Goal: Browse casually: Explore the website without a specific task or goal

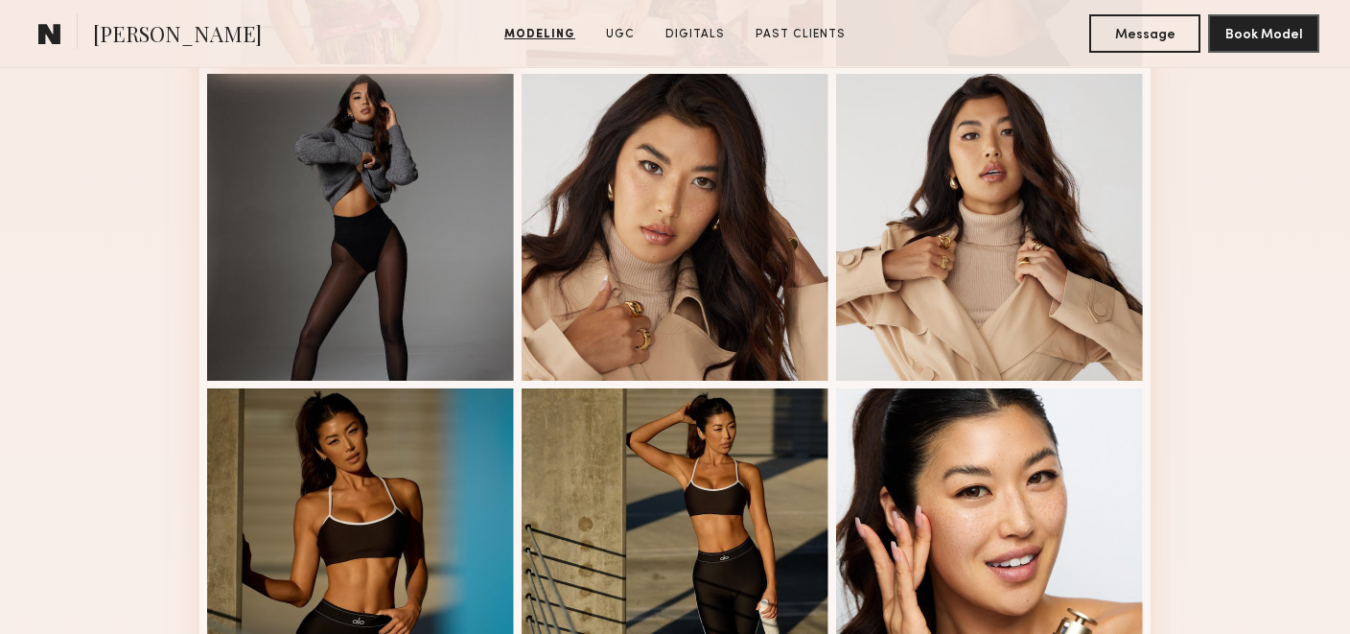
scroll to position [775, 0]
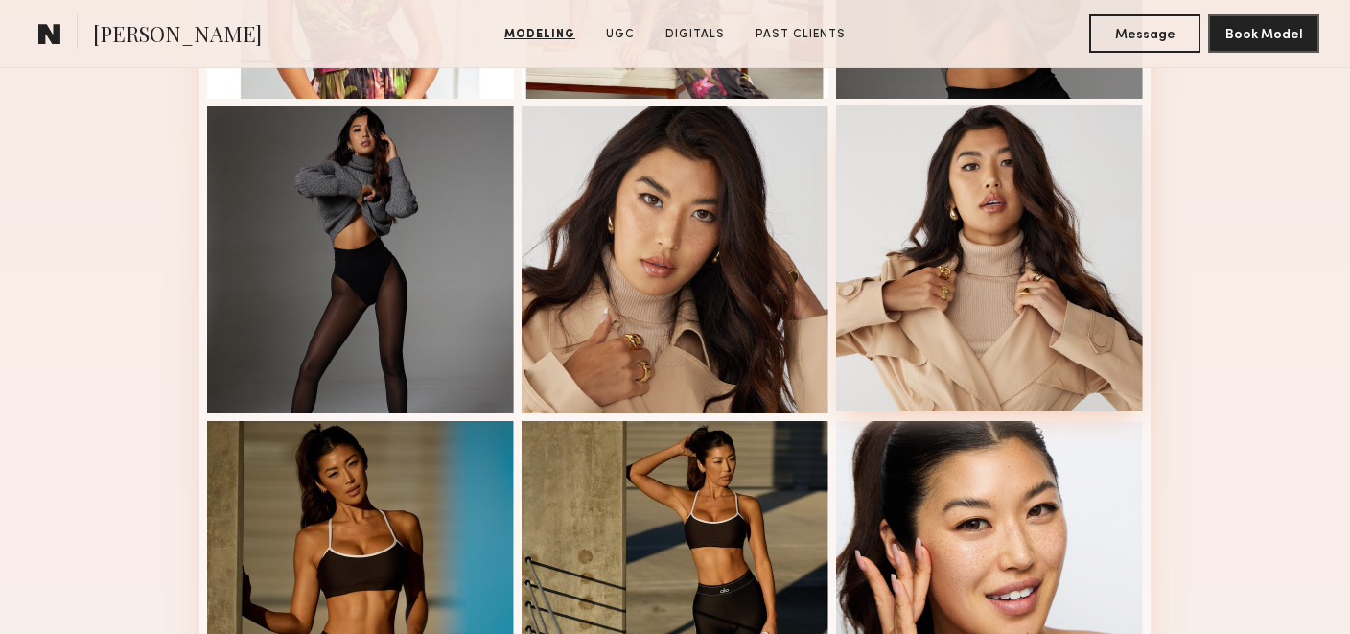
click at [950, 324] on div at bounding box center [989, 258] width 307 height 307
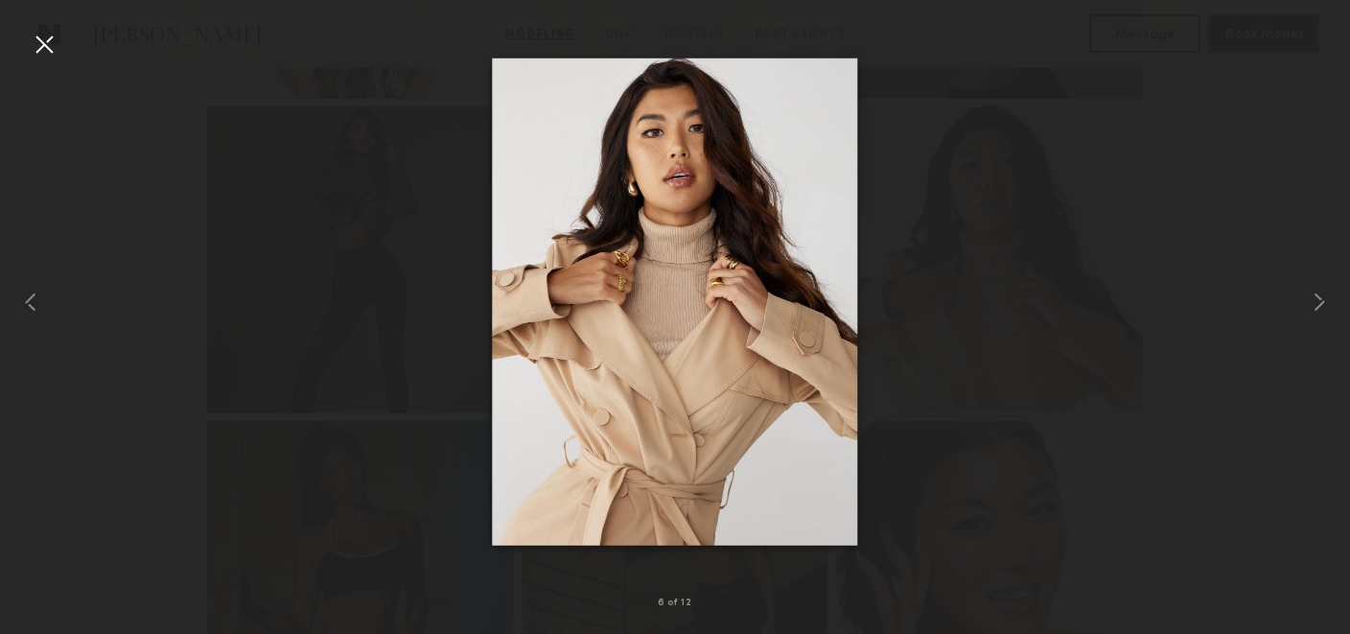
scroll to position [777, 0]
click at [1317, 304] on common-icon at bounding box center [1319, 302] width 31 height 31
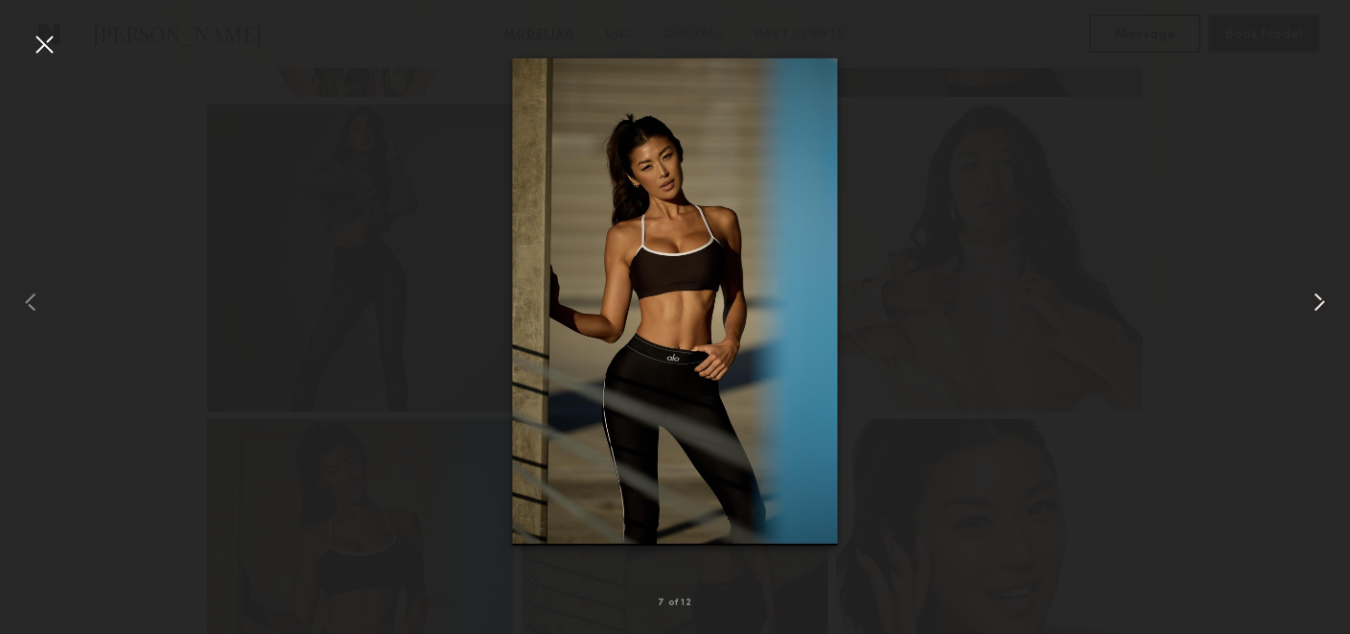
click at [1320, 301] on common-icon at bounding box center [1319, 302] width 31 height 31
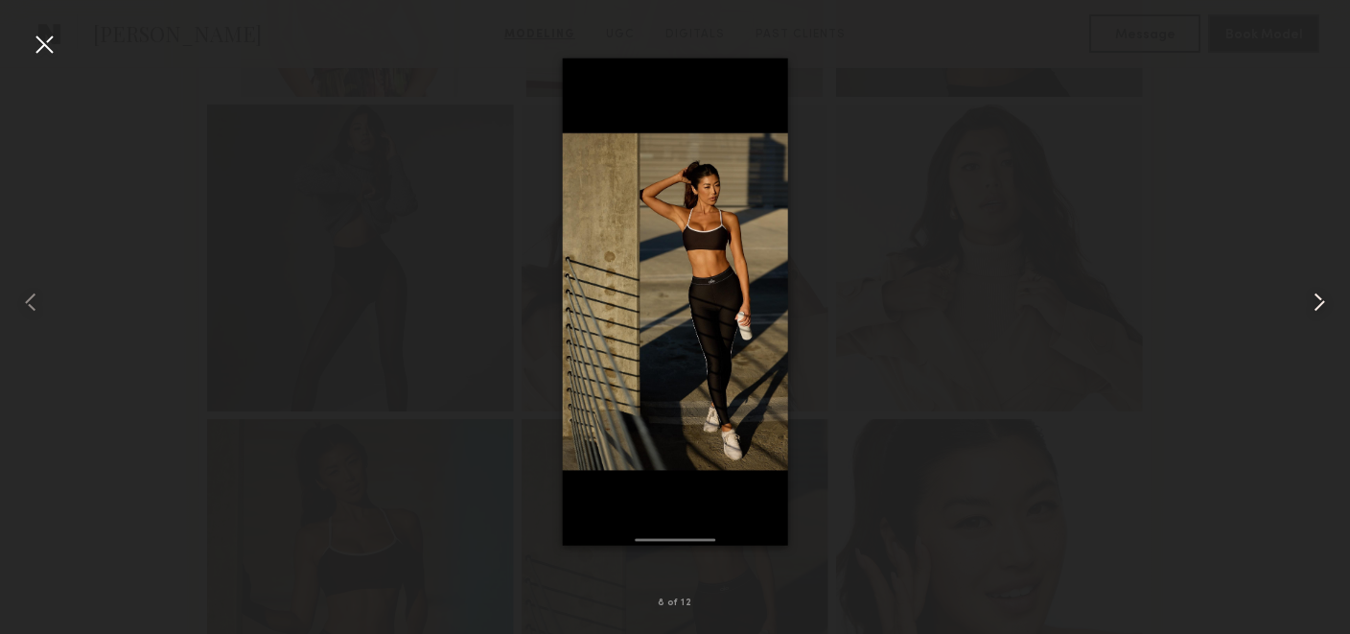
click at [1319, 301] on common-icon at bounding box center [1319, 302] width 31 height 31
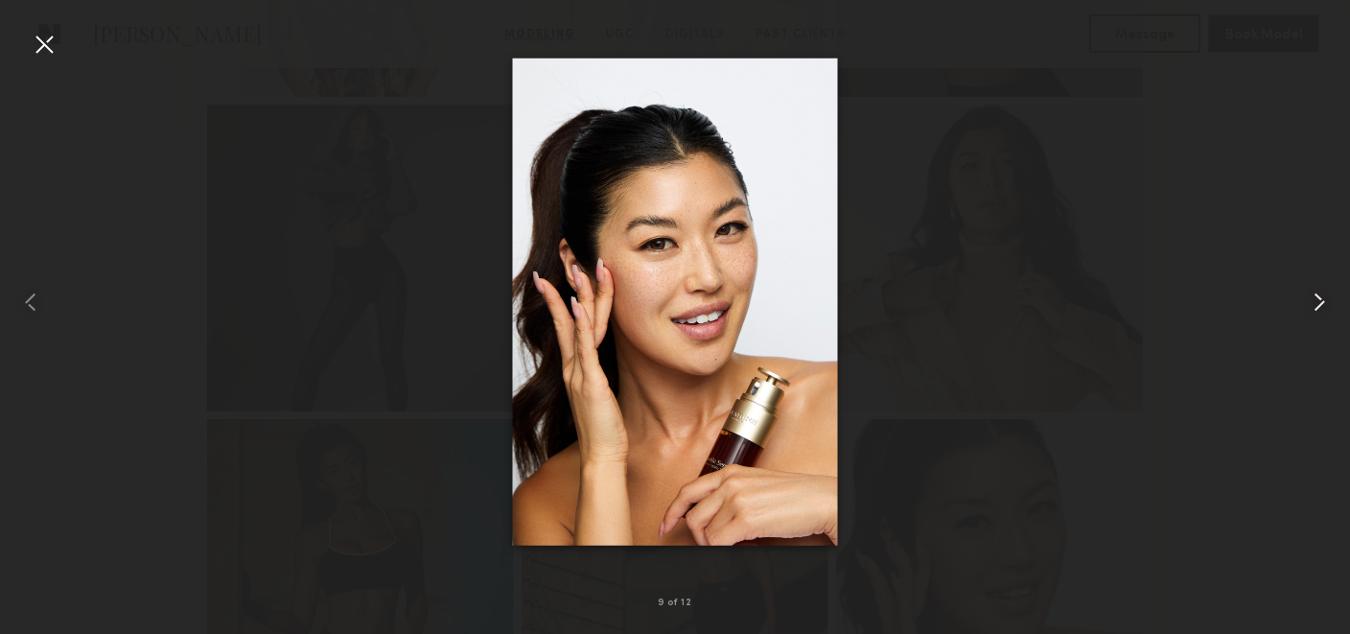
click at [1324, 300] on common-icon at bounding box center [1319, 302] width 31 height 31
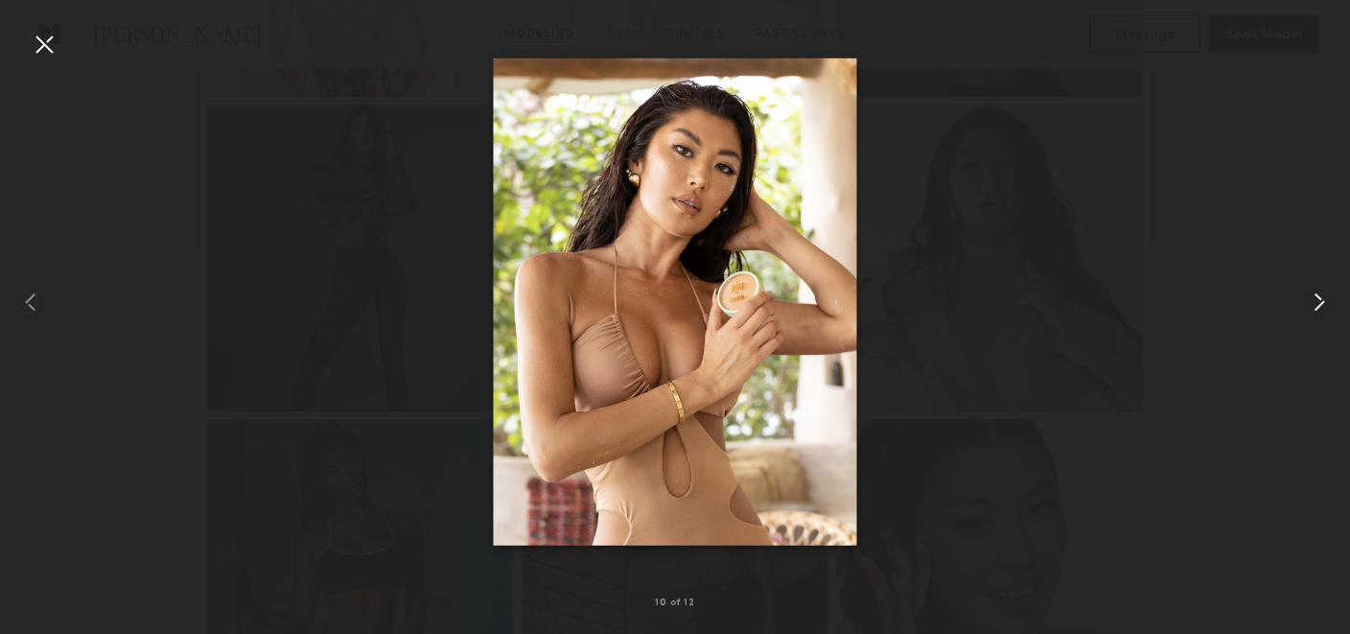
click at [1323, 297] on common-icon at bounding box center [1319, 302] width 31 height 31
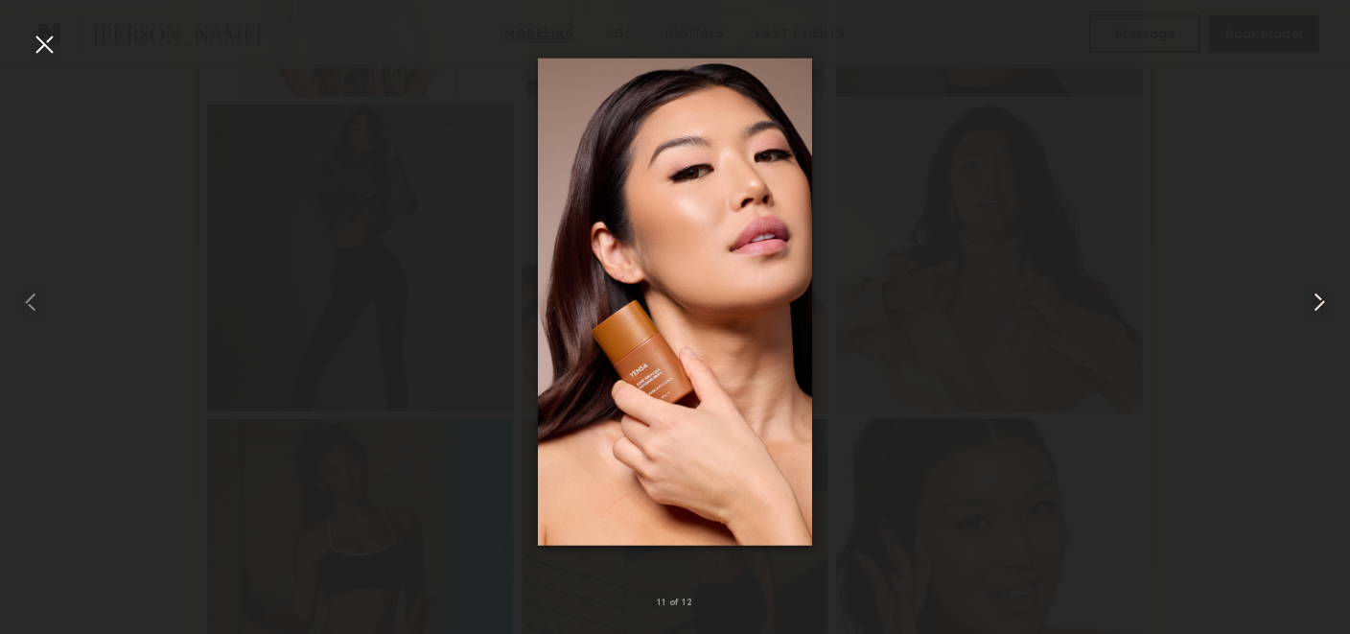
click at [1322, 293] on common-icon at bounding box center [1319, 302] width 31 height 31
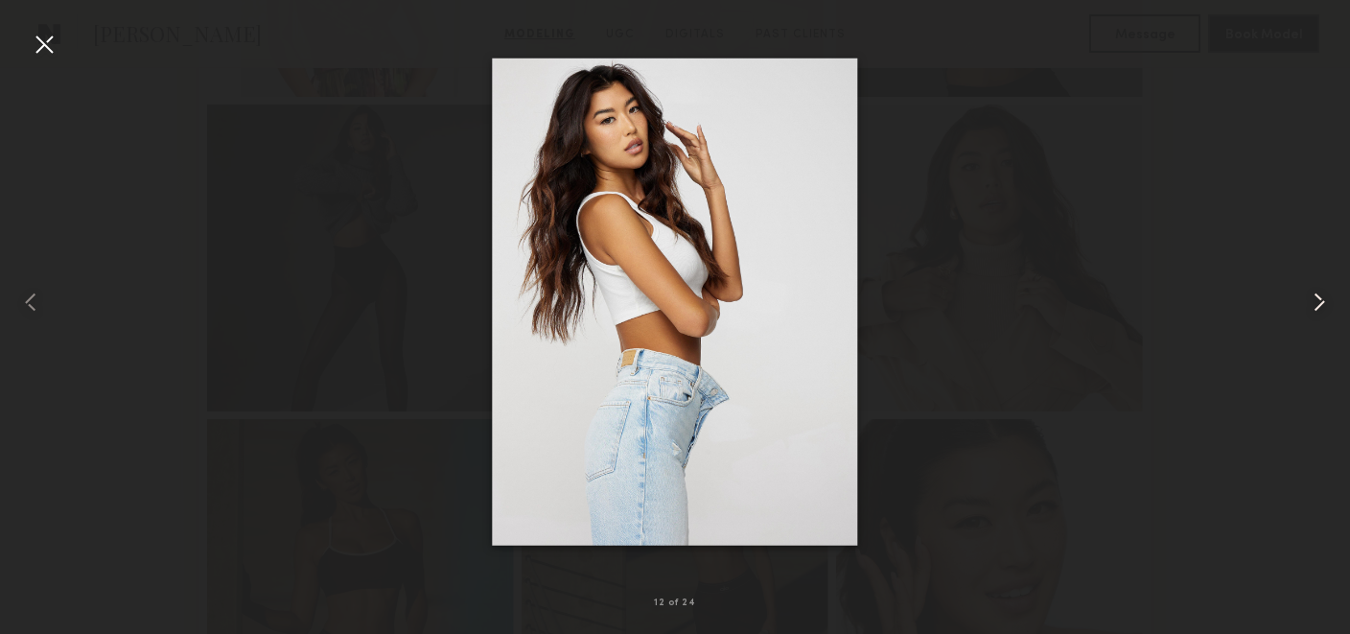
click at [1320, 294] on common-icon at bounding box center [1319, 302] width 31 height 31
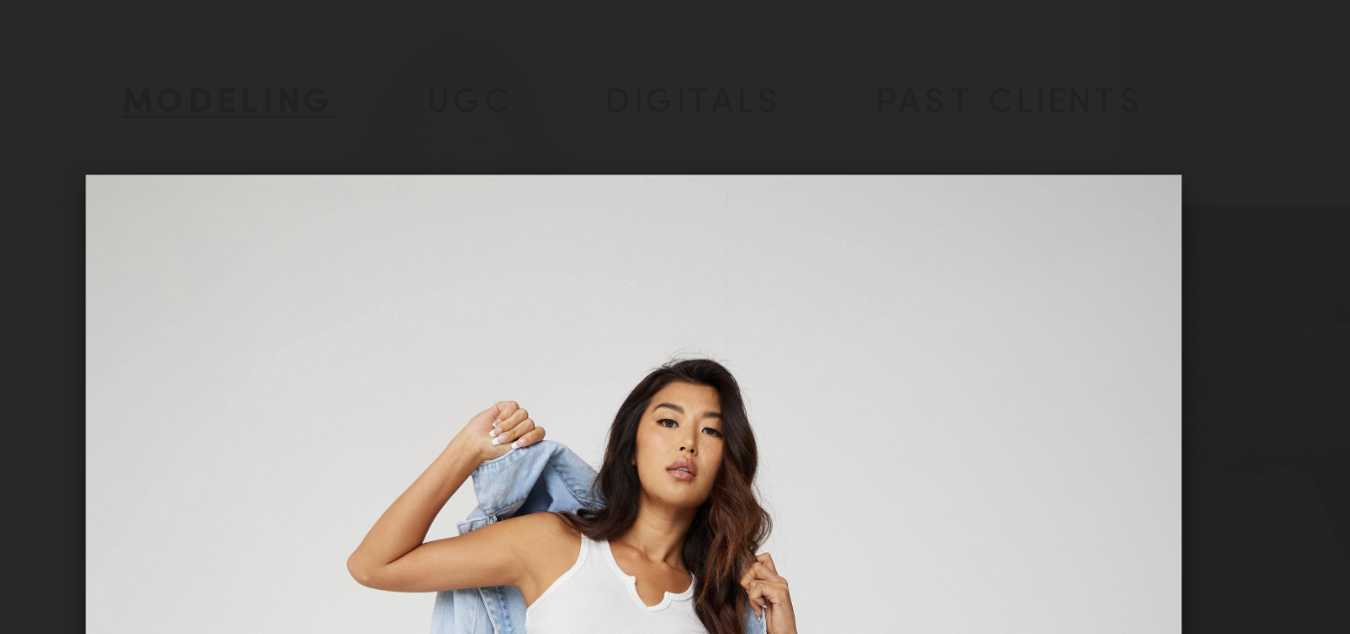
scroll to position [587, 0]
click at [876, 34] on div at bounding box center [675, 302] width 1350 height 542
click at [822, 38] on div at bounding box center [675, 302] width 1350 height 542
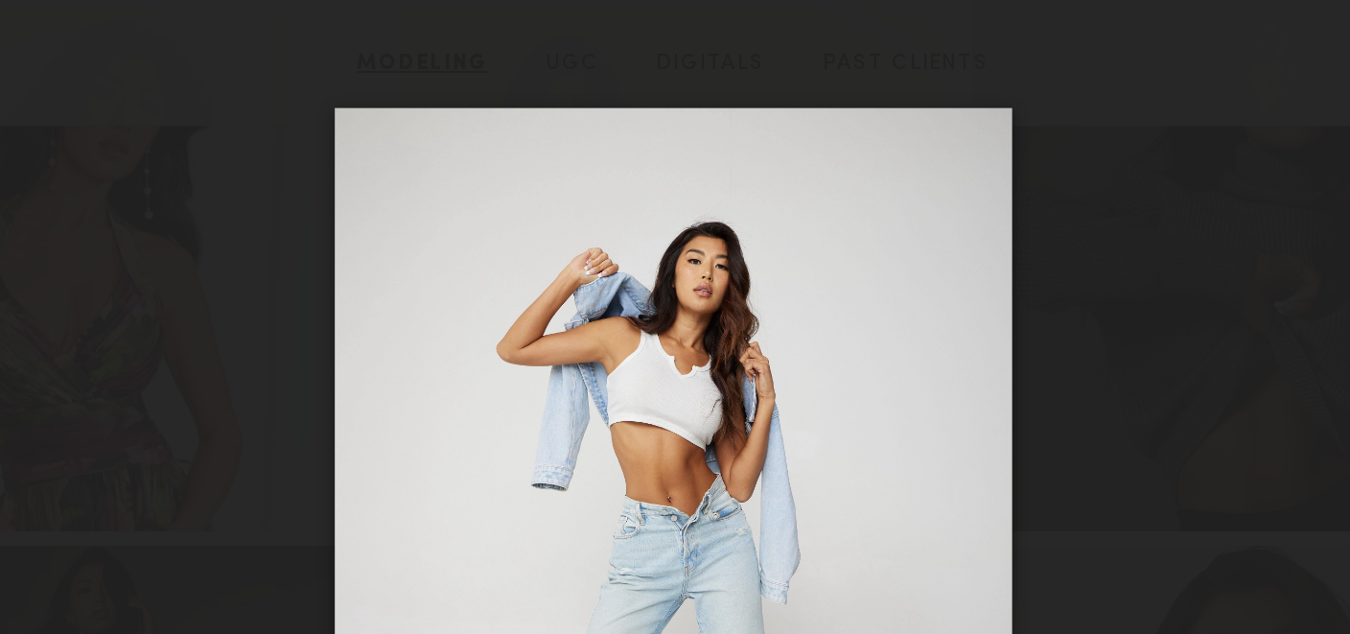
drag, startPoint x: 888, startPoint y: 177, endPoint x: 823, endPoint y: 222, distance: 78.7
click at [824, 221] on div at bounding box center [675, 302] width 1350 height 542
click at [885, 184] on div at bounding box center [675, 302] width 1350 height 542
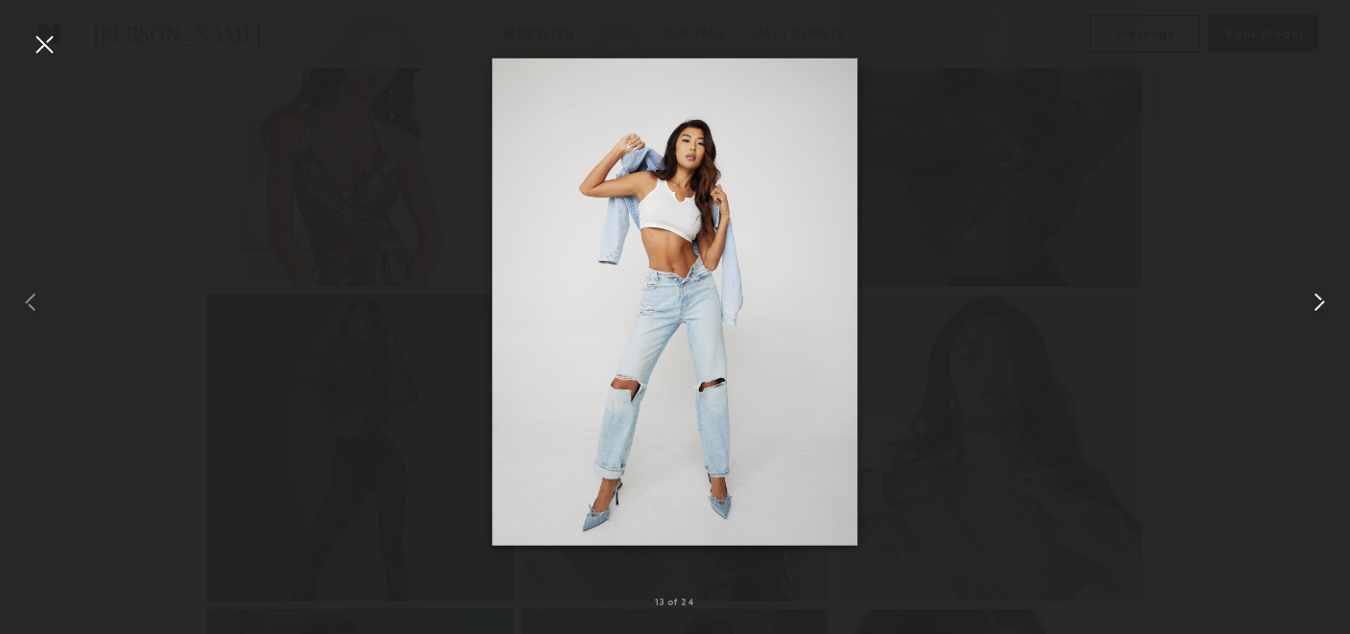
click at [1317, 302] on common-icon at bounding box center [1319, 302] width 31 height 31
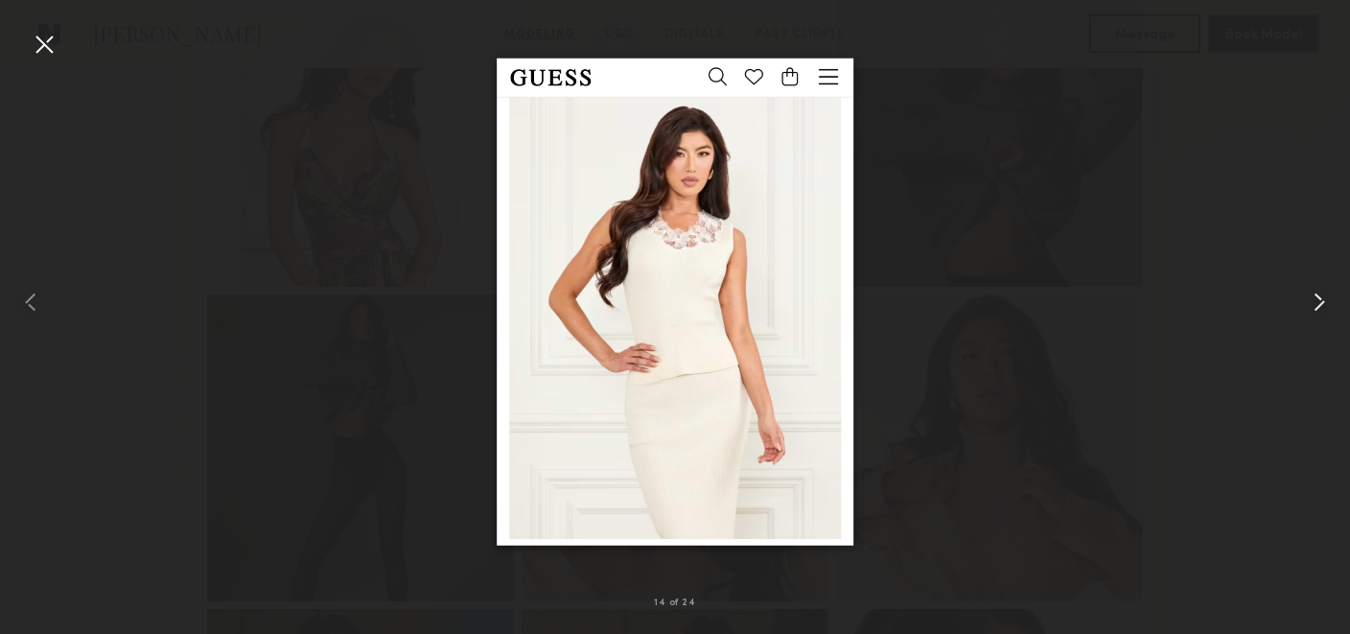
click at [1317, 302] on common-icon at bounding box center [1319, 302] width 31 height 31
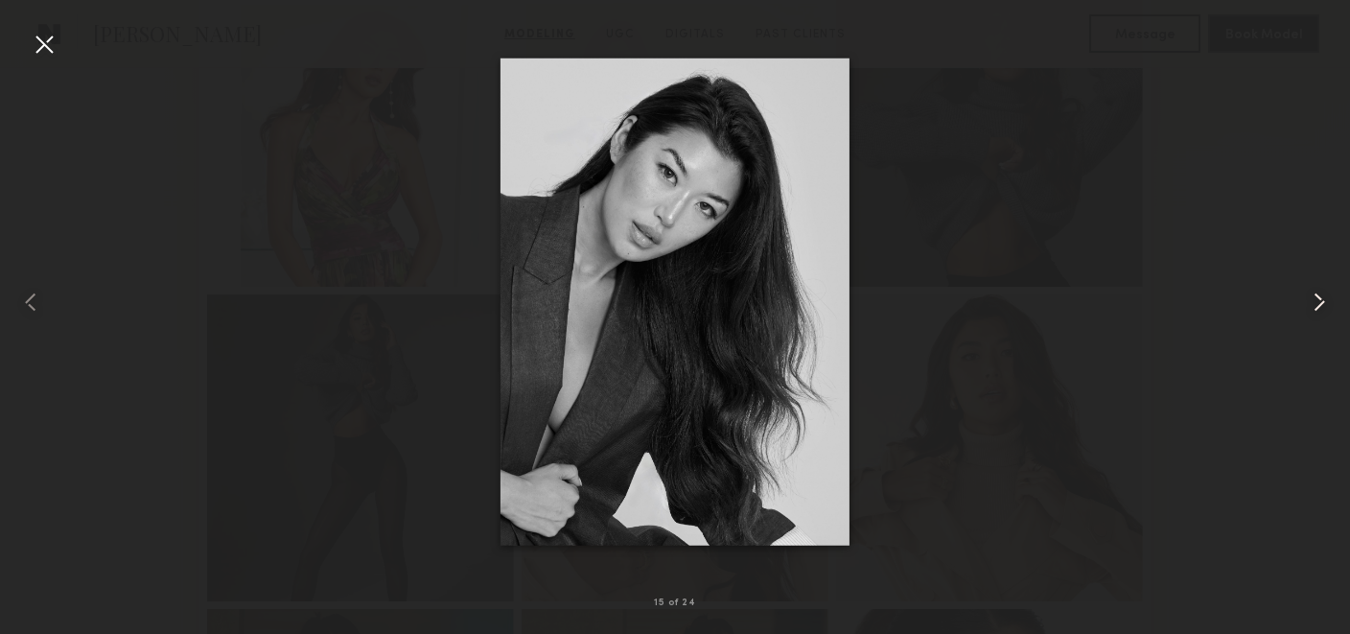
click at [1317, 300] on common-icon at bounding box center [1319, 302] width 31 height 31
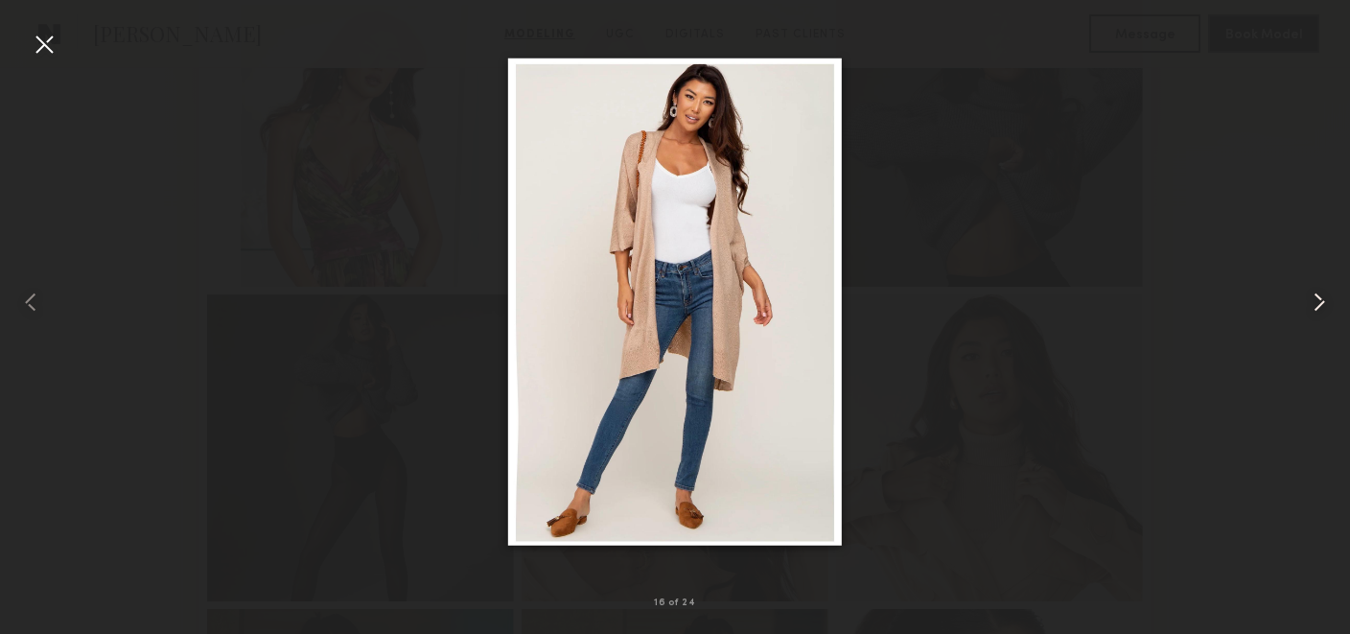
click at [1316, 300] on common-icon at bounding box center [1319, 302] width 31 height 31
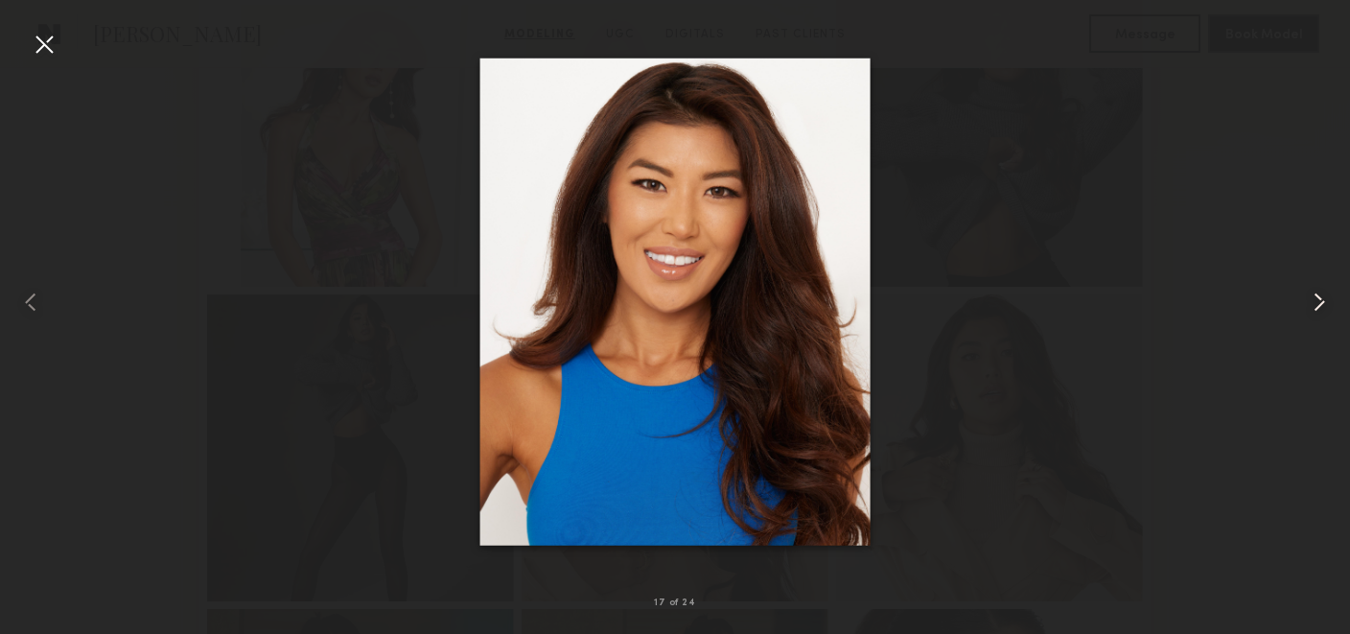
click at [1319, 301] on common-icon at bounding box center [1319, 302] width 31 height 31
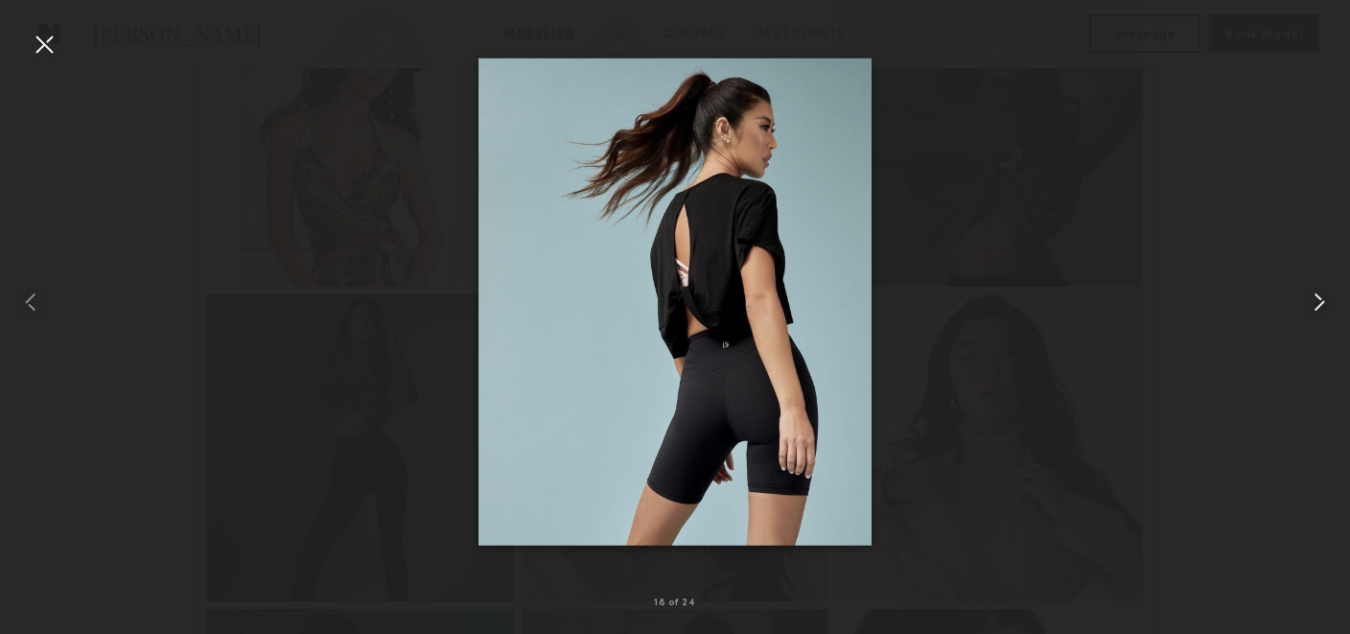
click at [1319, 301] on common-icon at bounding box center [1319, 302] width 31 height 31
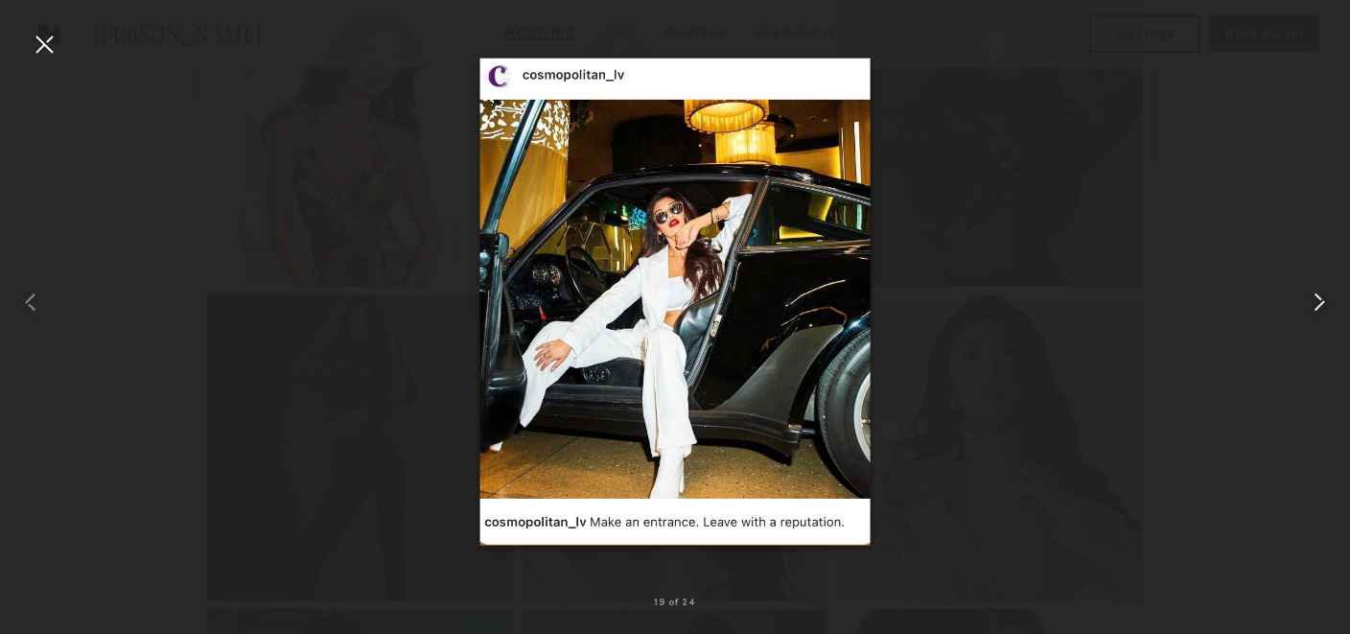
click at [1319, 301] on common-icon at bounding box center [1319, 302] width 31 height 31
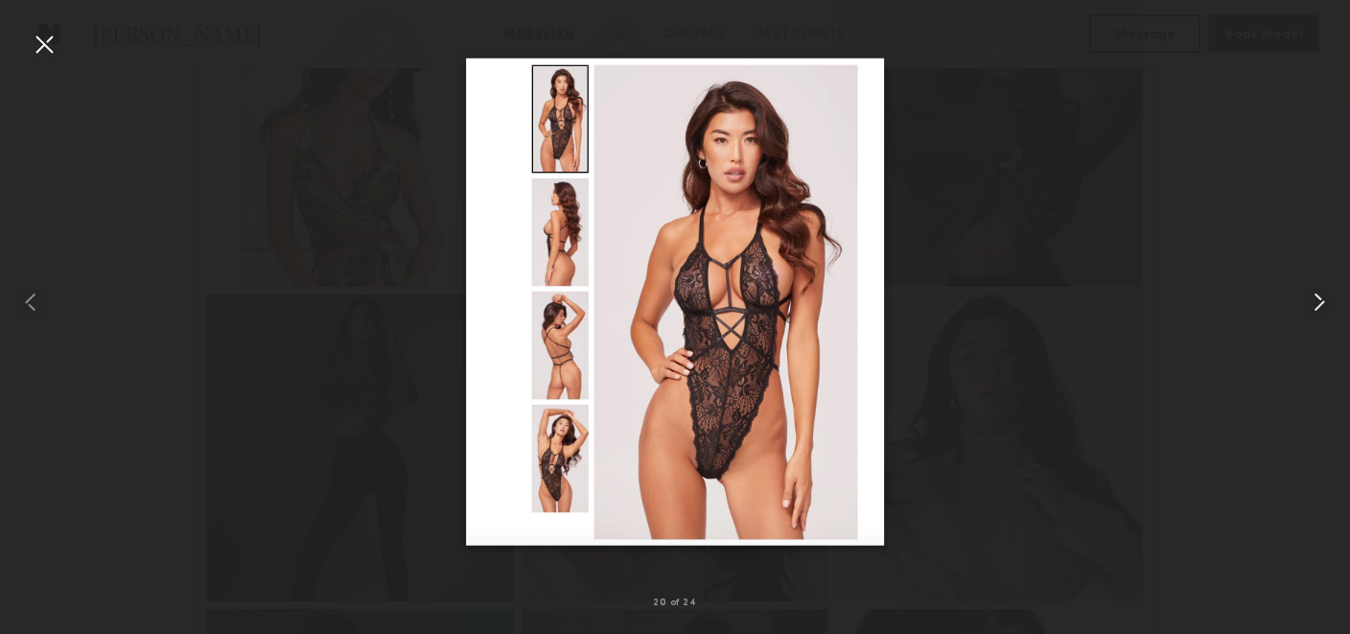
click at [1319, 302] on common-icon at bounding box center [1319, 302] width 31 height 31
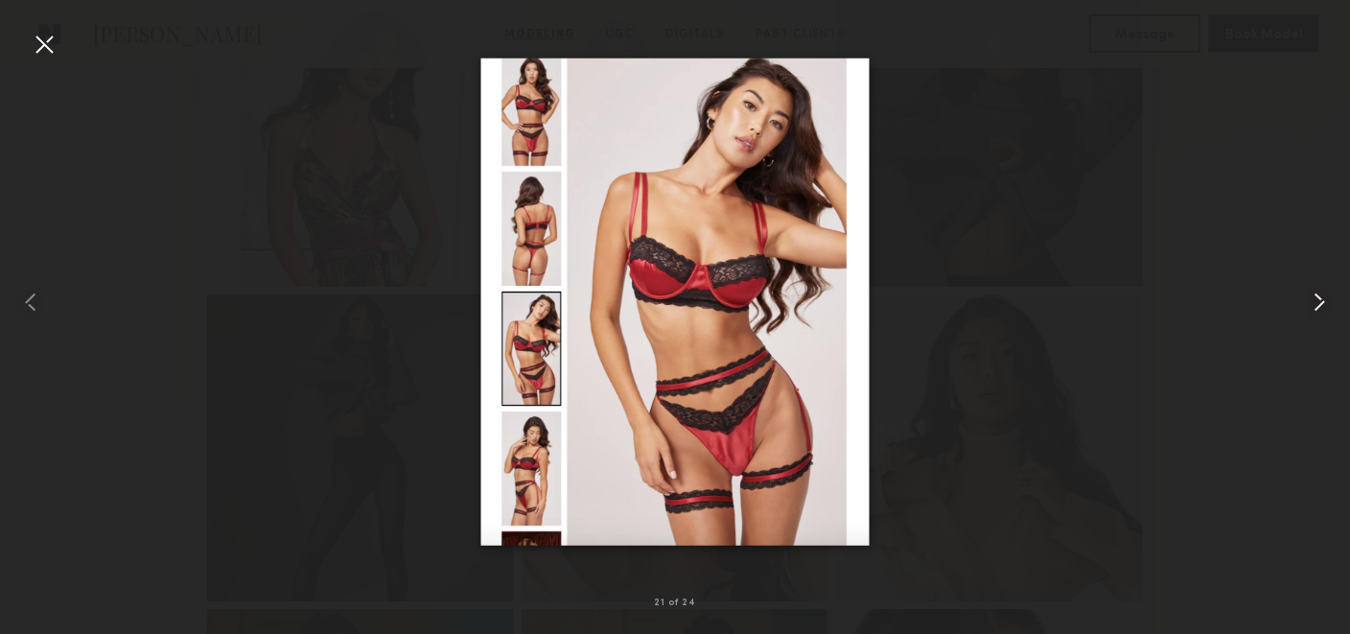
click at [1322, 307] on common-icon at bounding box center [1319, 302] width 31 height 31
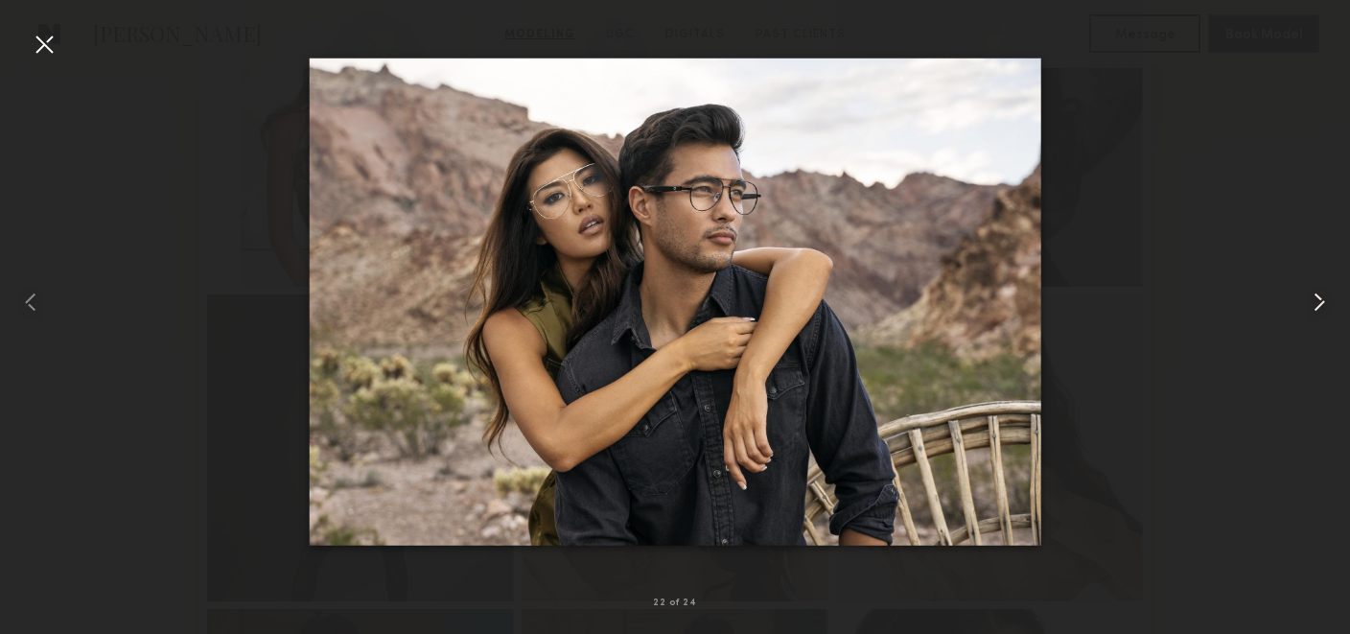
click at [1322, 301] on common-icon at bounding box center [1319, 302] width 31 height 31
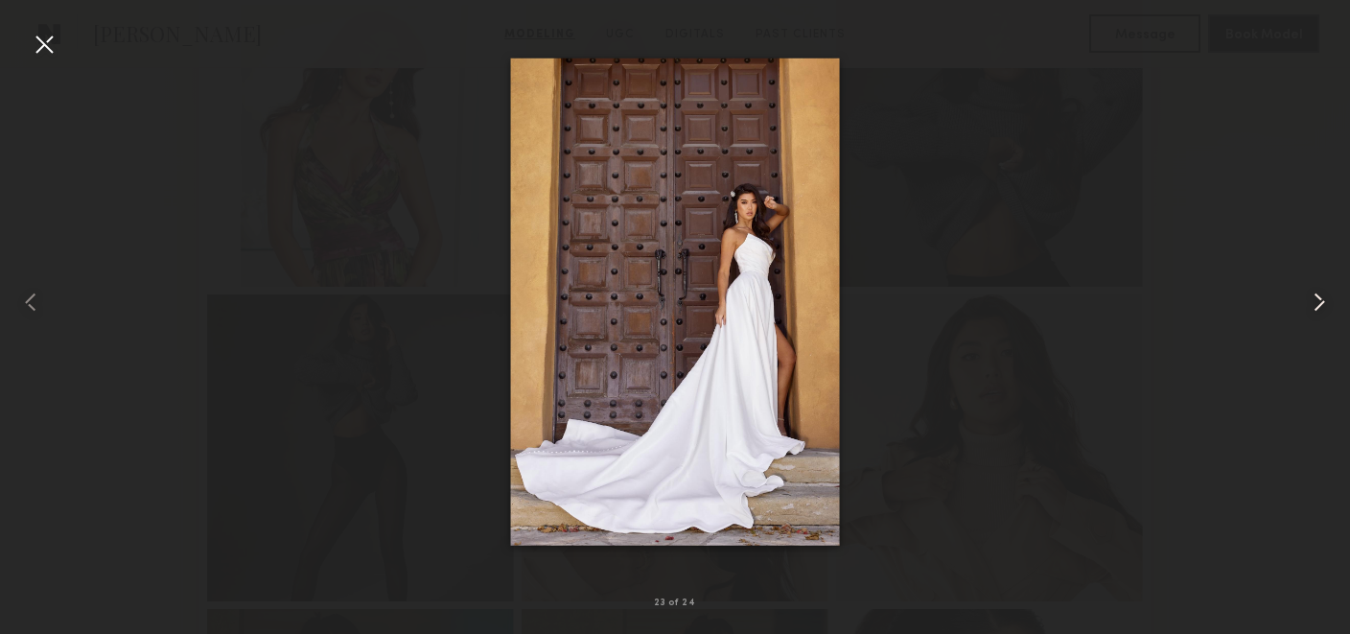
click at [1324, 304] on common-icon at bounding box center [1319, 302] width 31 height 31
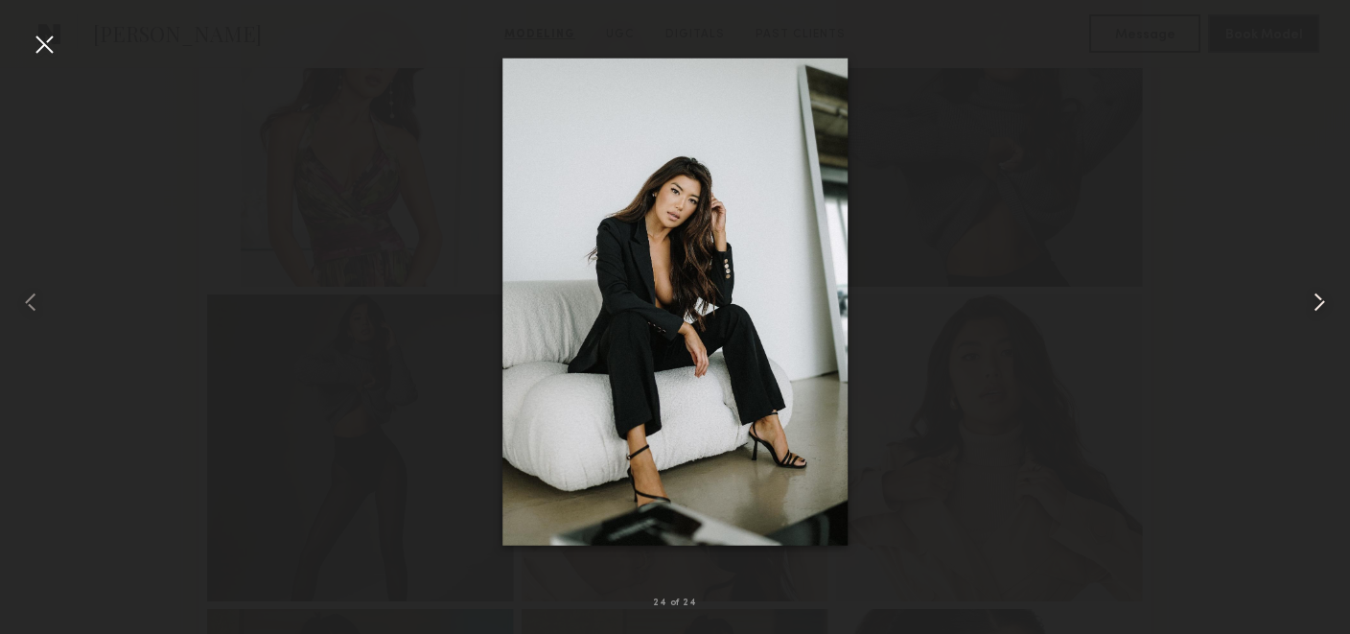
click at [1324, 304] on common-icon at bounding box center [1319, 302] width 31 height 31
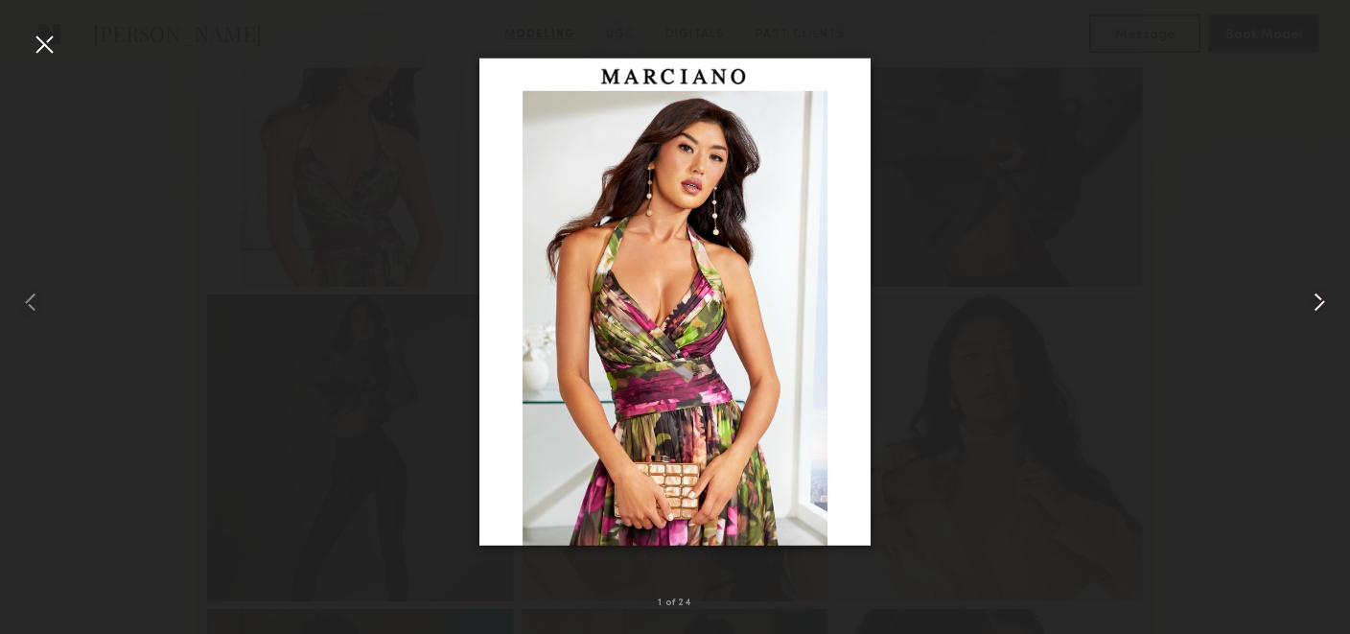
click at [1324, 304] on common-icon at bounding box center [1319, 302] width 31 height 31
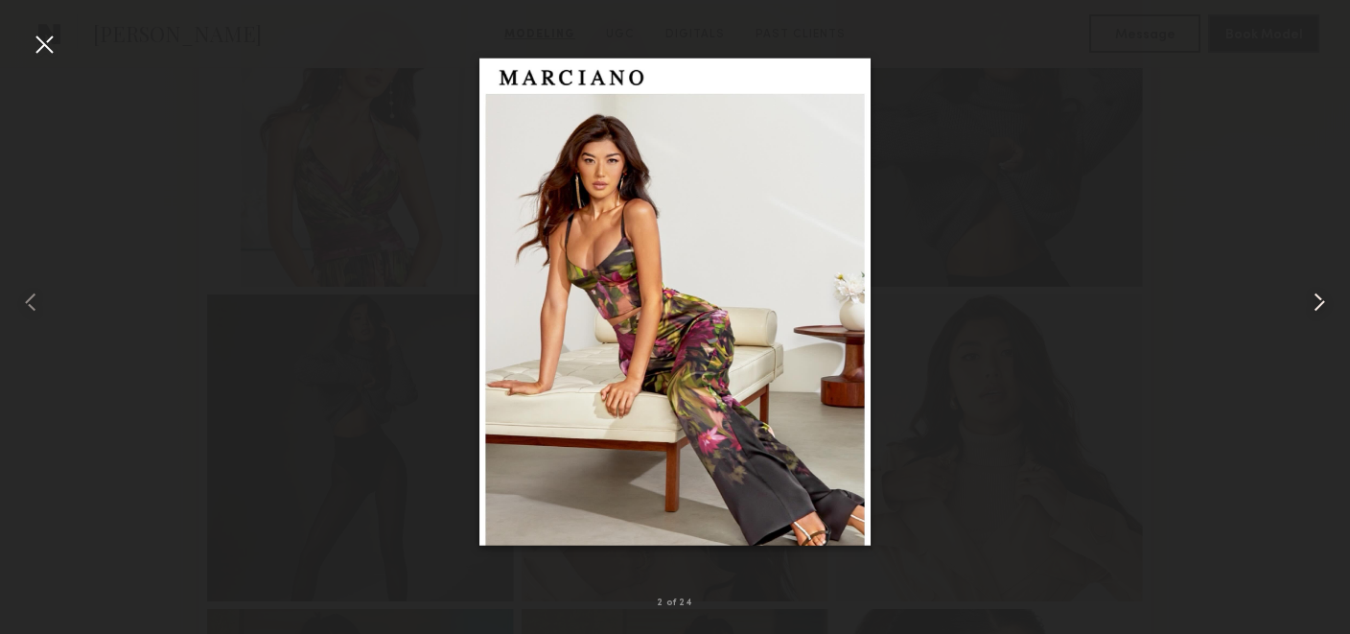
click at [1324, 304] on common-icon at bounding box center [1319, 302] width 31 height 31
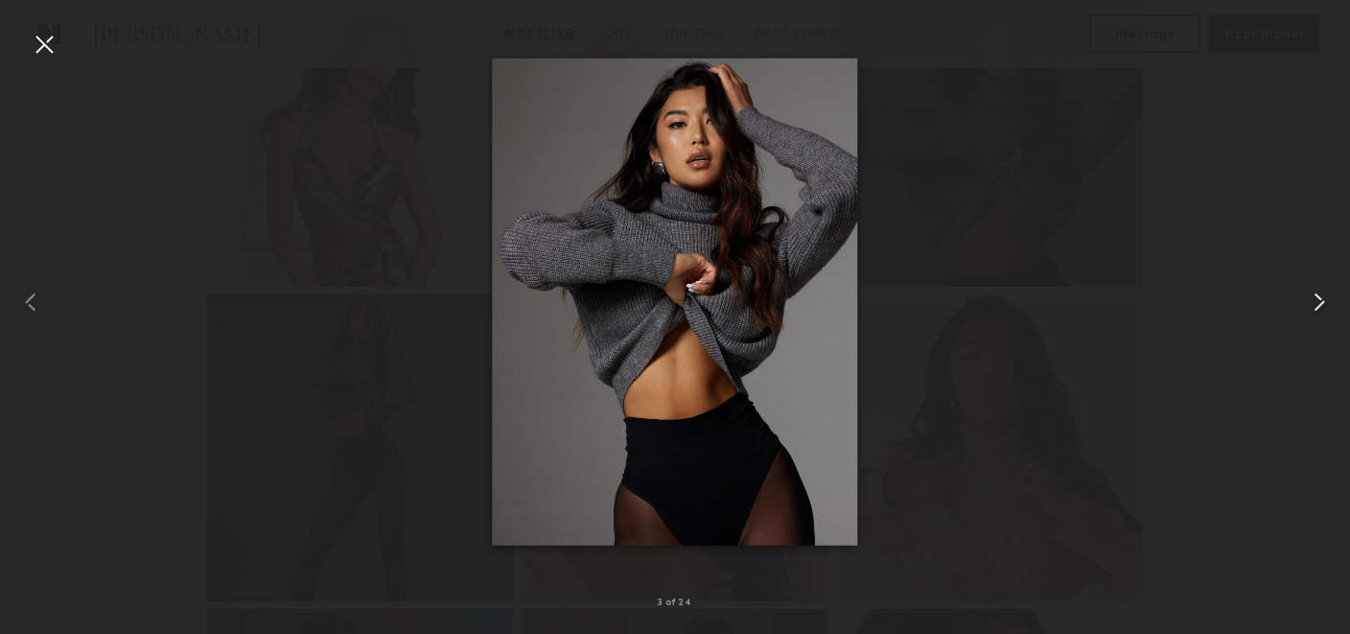
click at [1324, 306] on common-icon at bounding box center [1319, 302] width 31 height 31
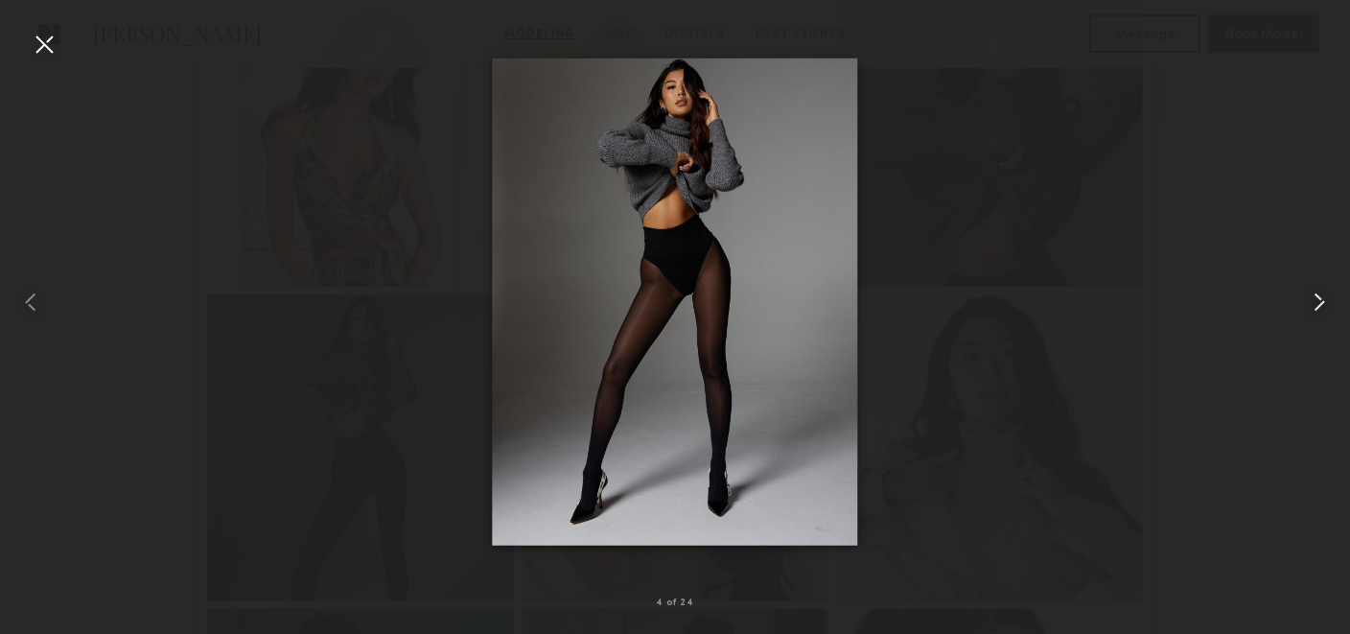
click at [1324, 307] on common-icon at bounding box center [1319, 302] width 31 height 31
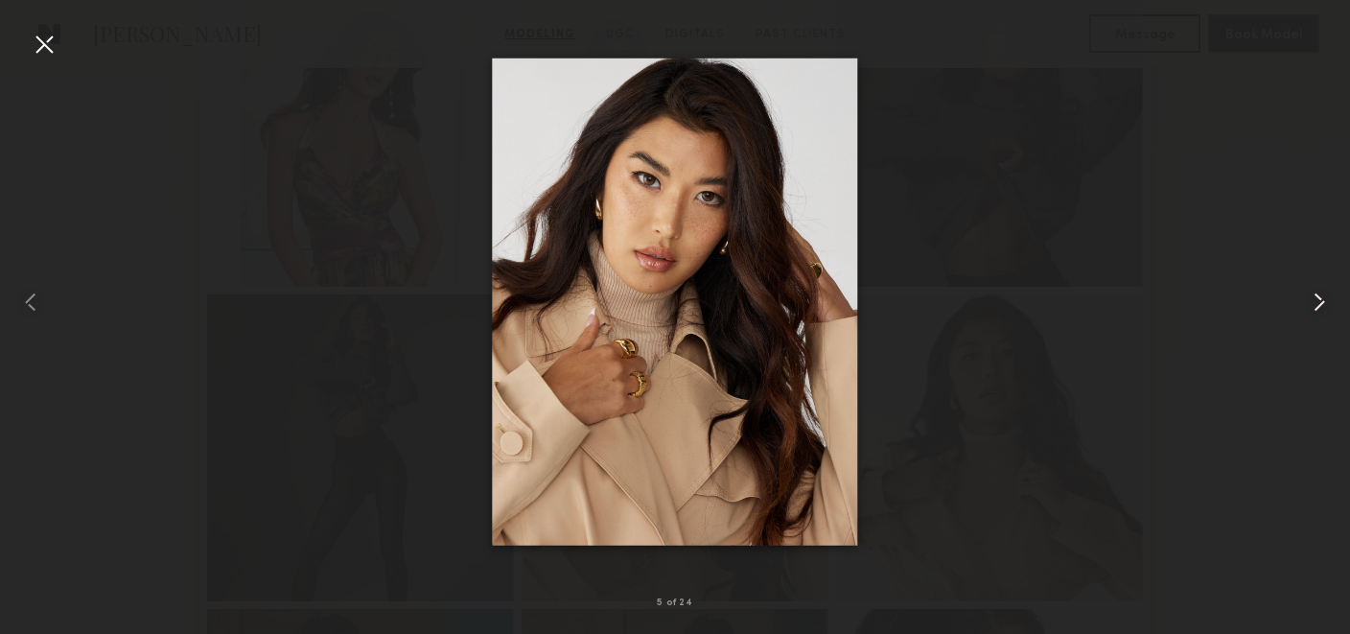
click at [1324, 307] on common-icon at bounding box center [1319, 302] width 31 height 31
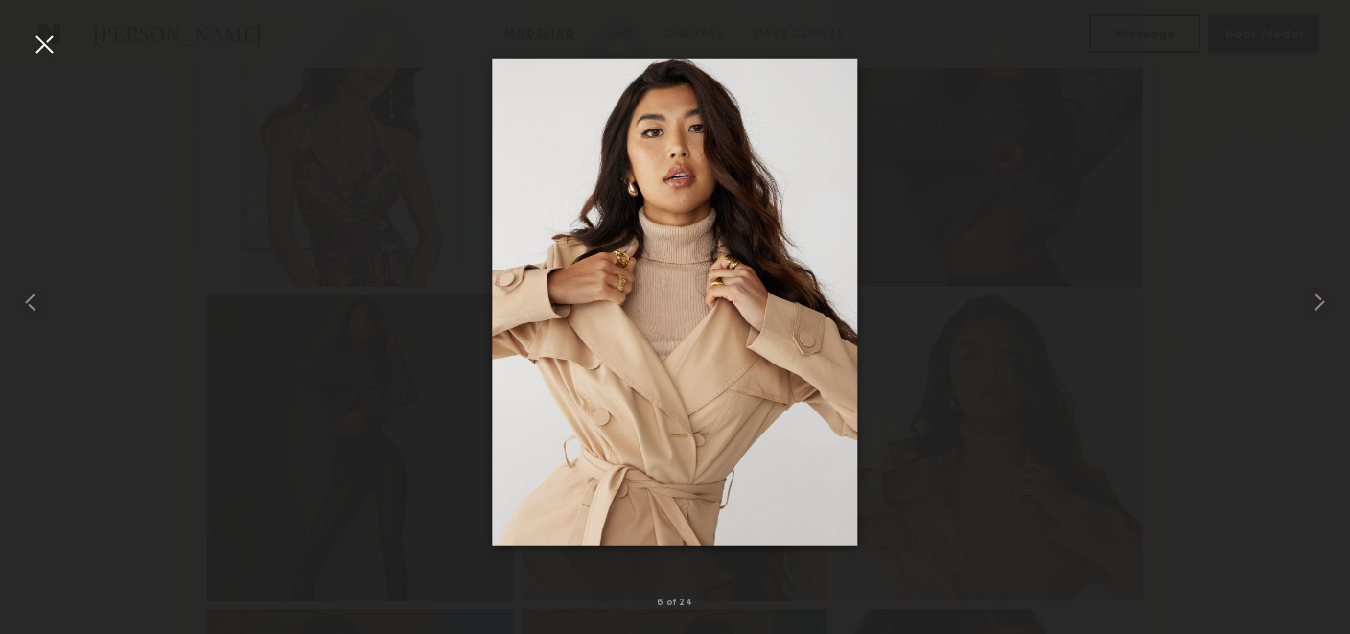
click at [1131, 248] on div at bounding box center [675, 302] width 1350 height 542
click at [49, 37] on div at bounding box center [44, 44] width 31 height 31
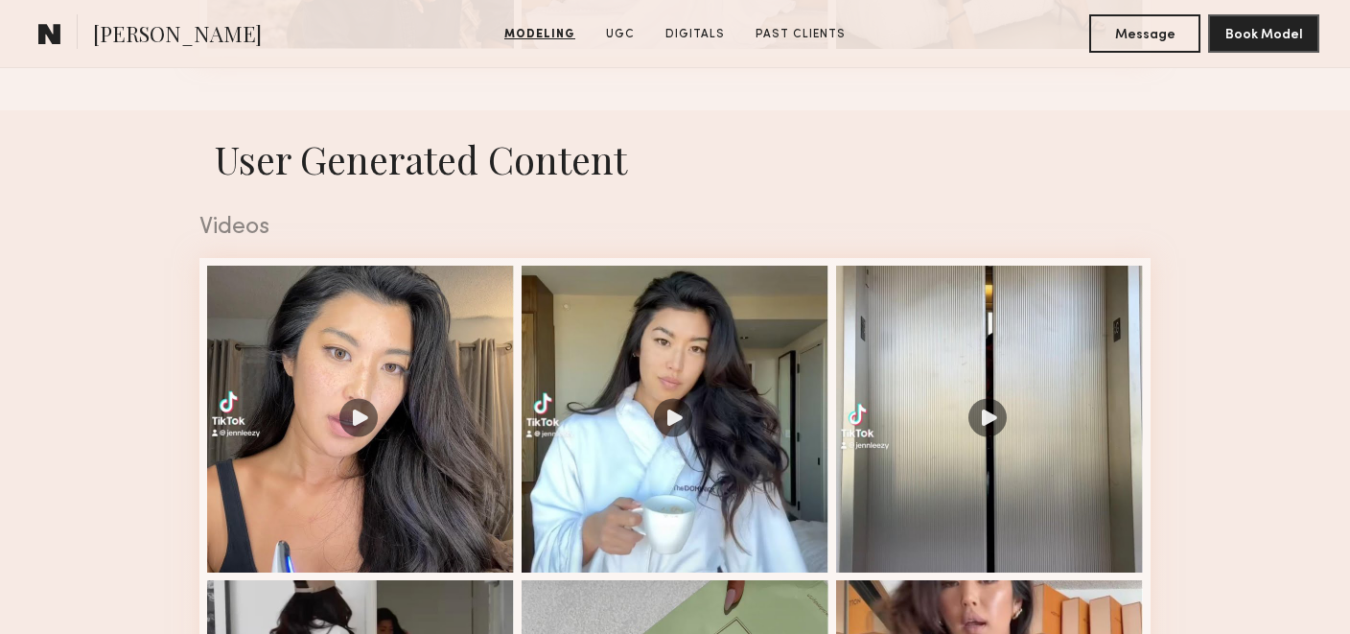
scroll to position [3032, 0]
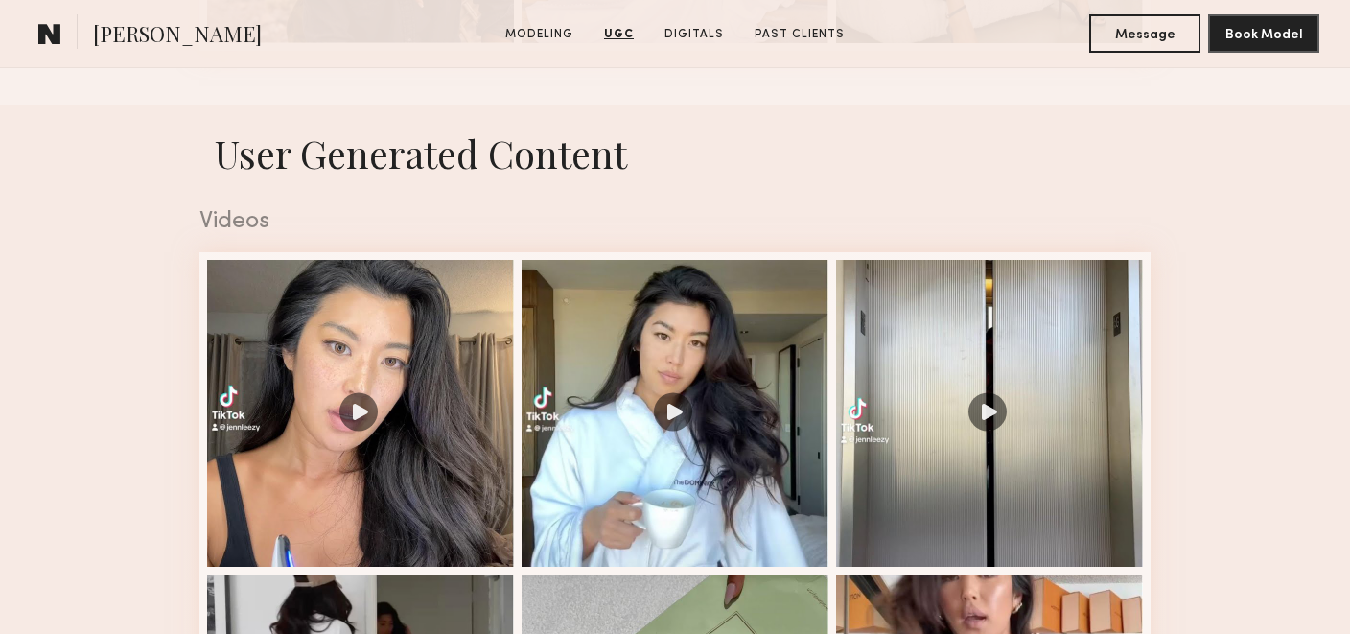
click at [649, 431] on div at bounding box center [675, 413] width 307 height 307
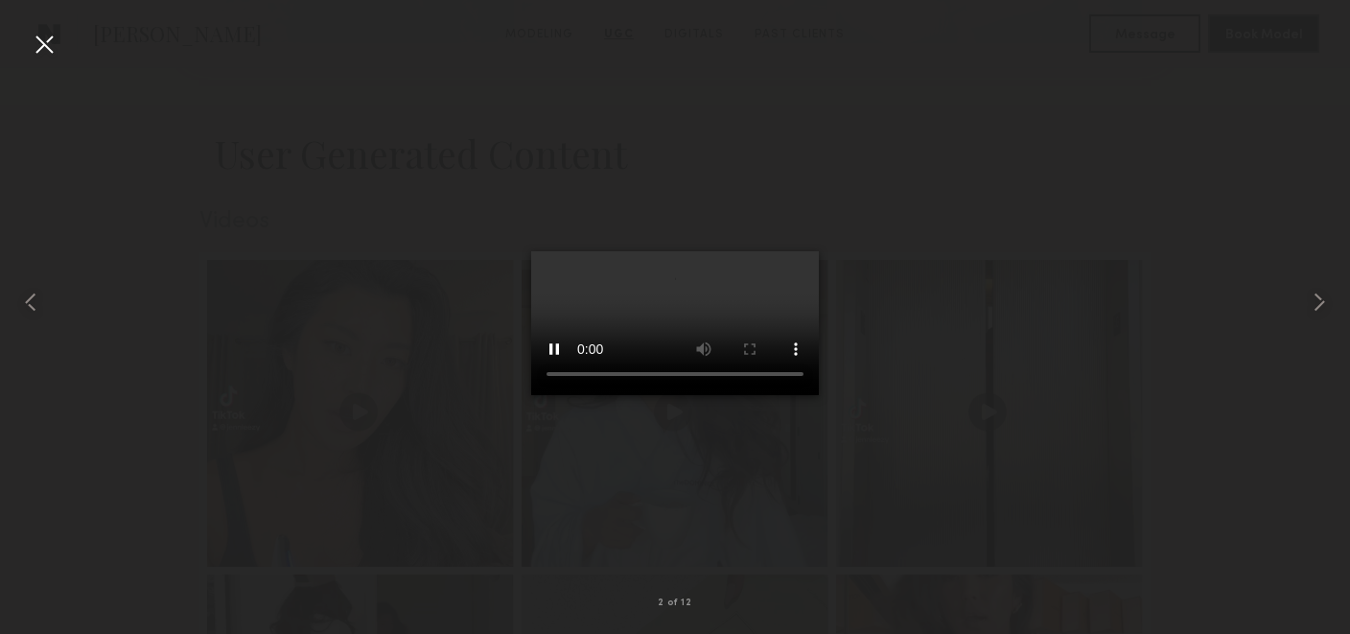
click at [49, 35] on div at bounding box center [44, 44] width 31 height 31
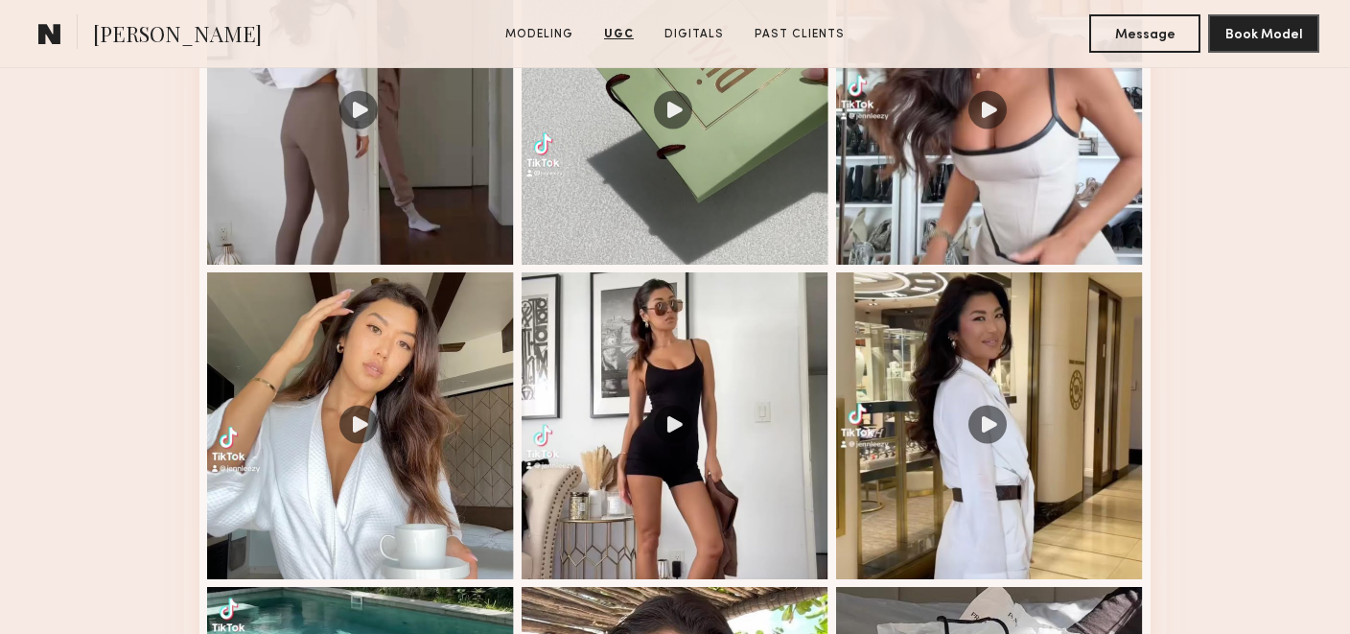
scroll to position [3653, 0]
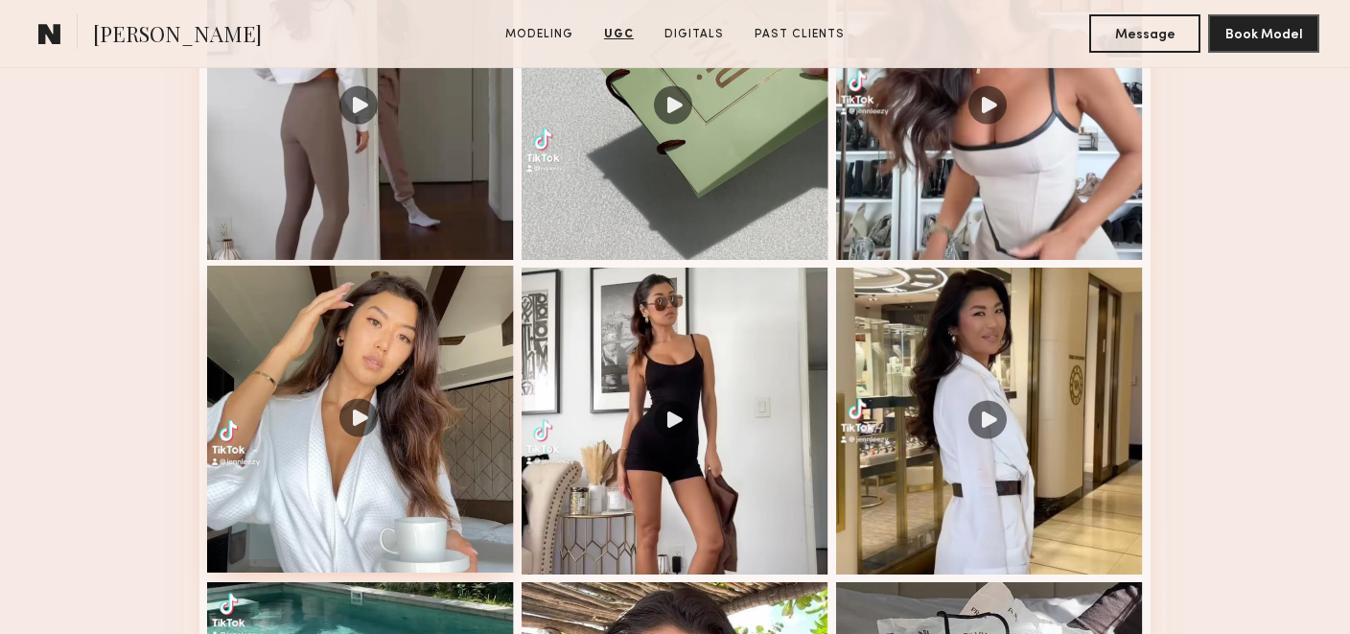
click at [310, 444] on div at bounding box center [360, 419] width 307 height 307
